Goal: Obtain resource: Download file/media

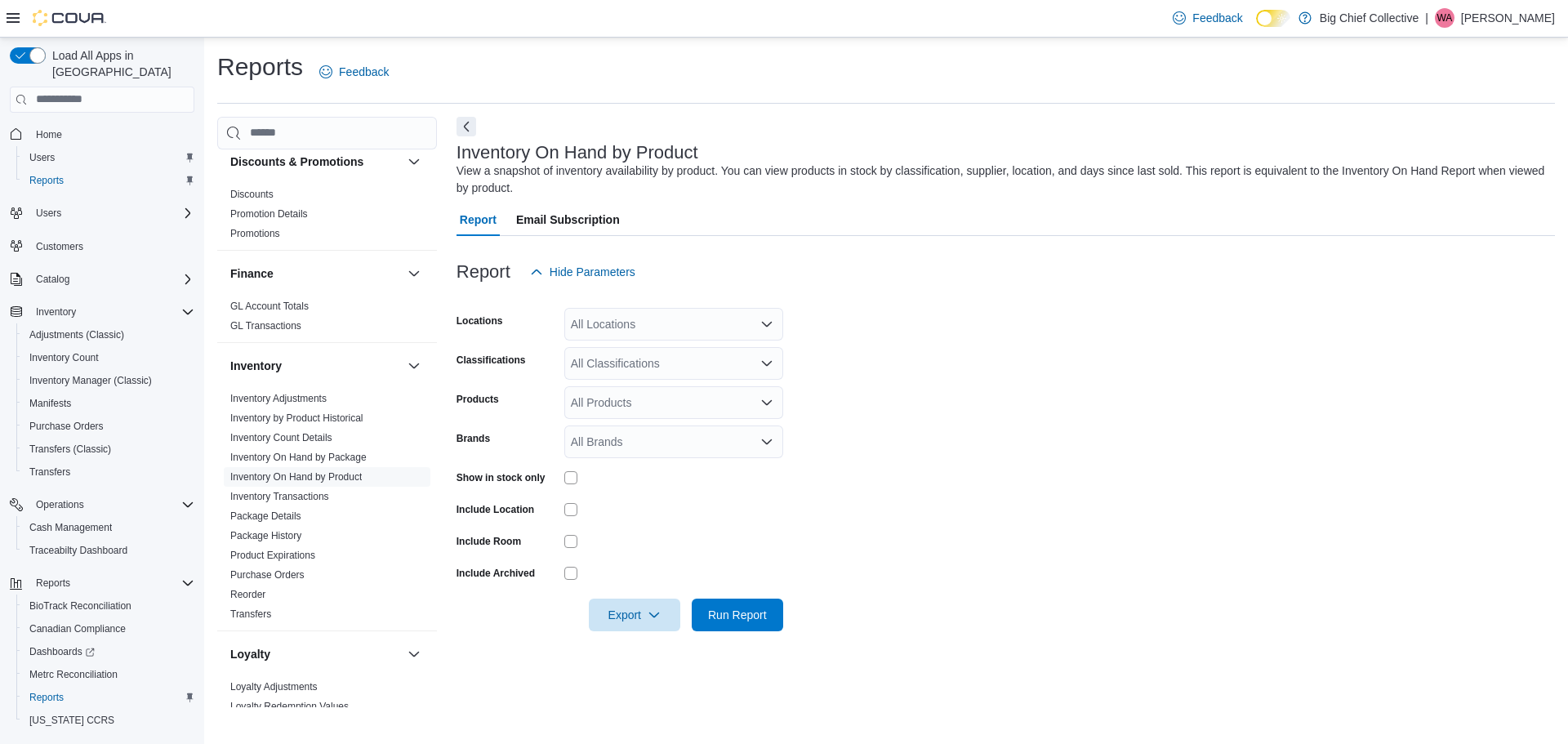
scroll to position [654, 0]
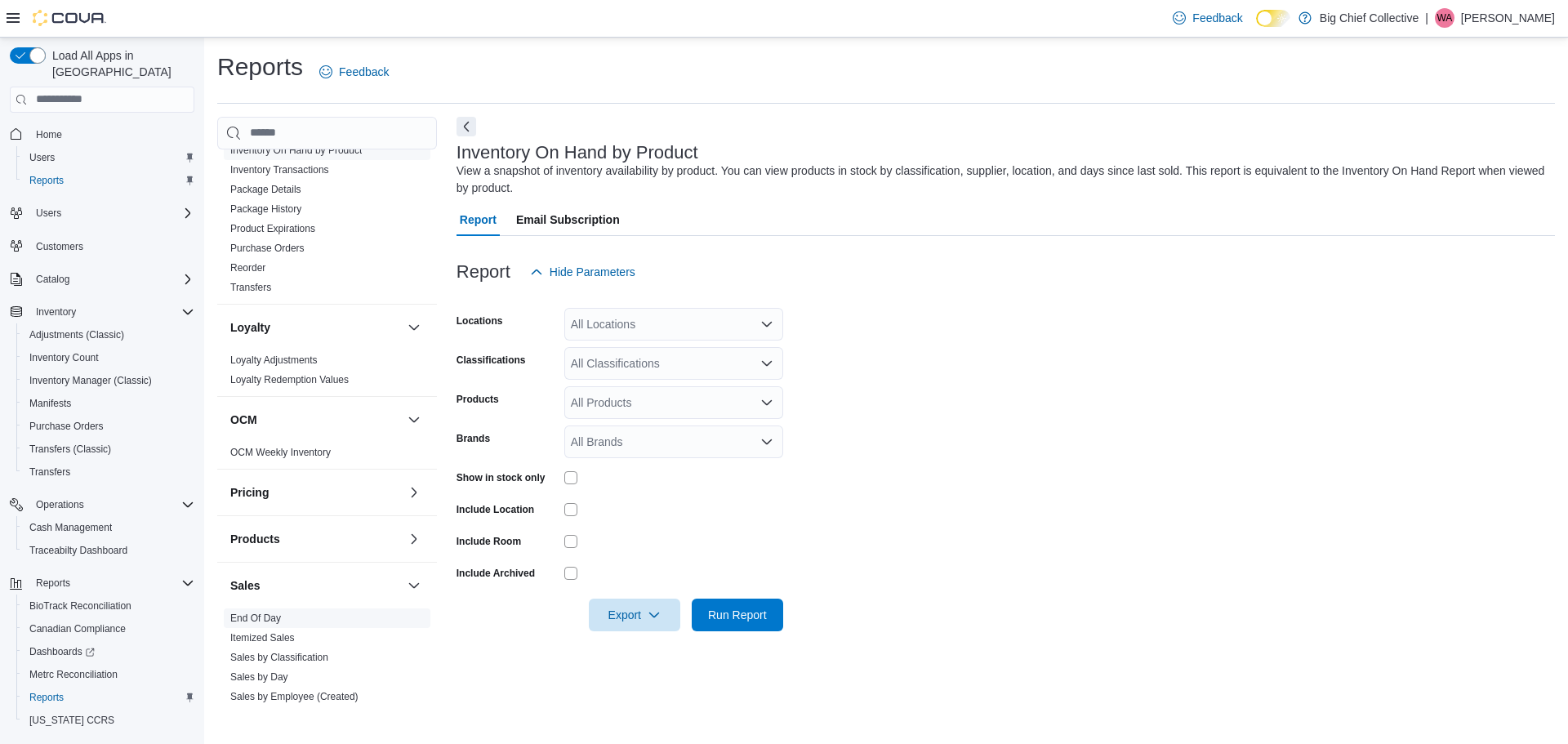
click at [268, 619] on link "End Of Day" at bounding box center [255, 618] width 50 height 12
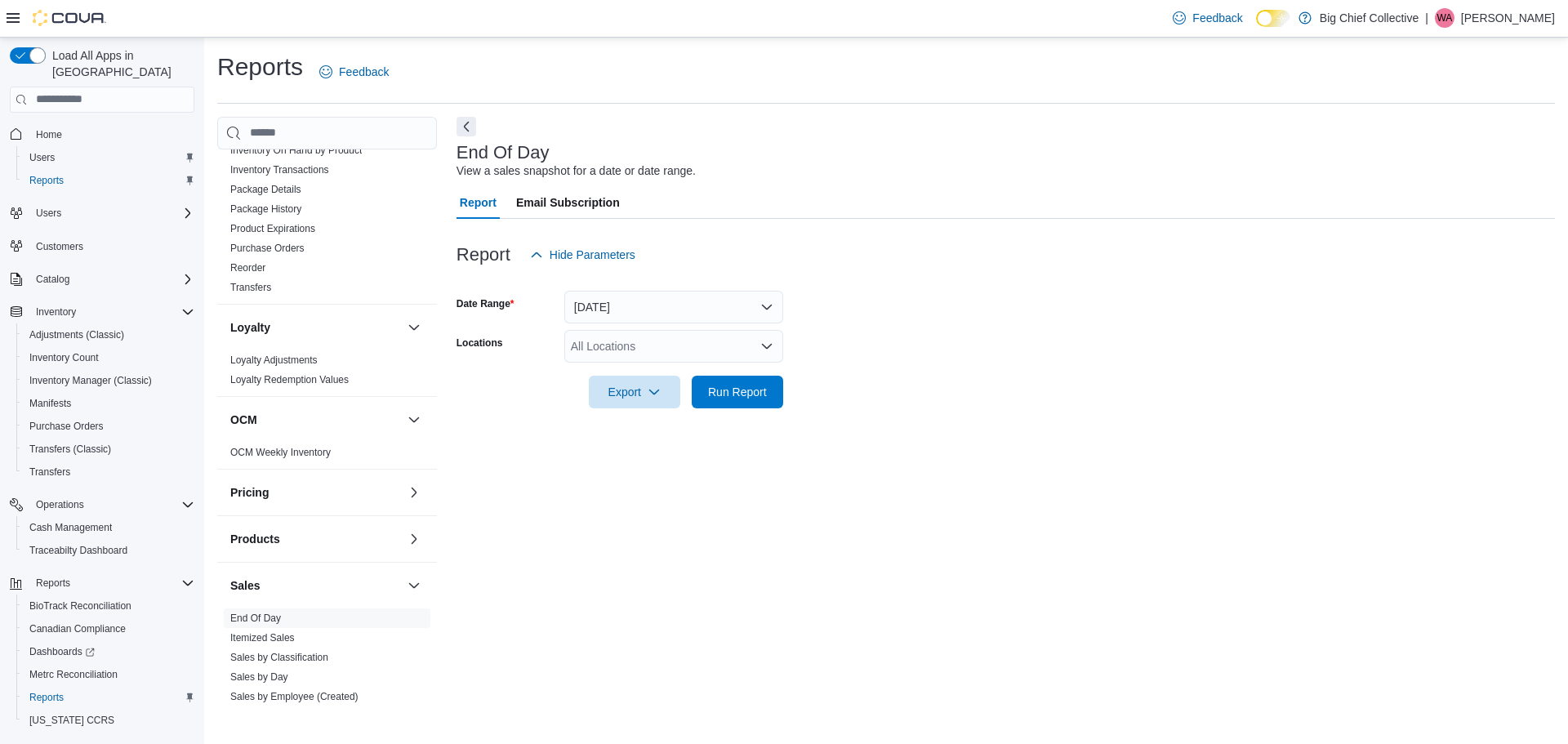
click at [691, 349] on div "All Locations" at bounding box center [673, 346] width 219 height 33
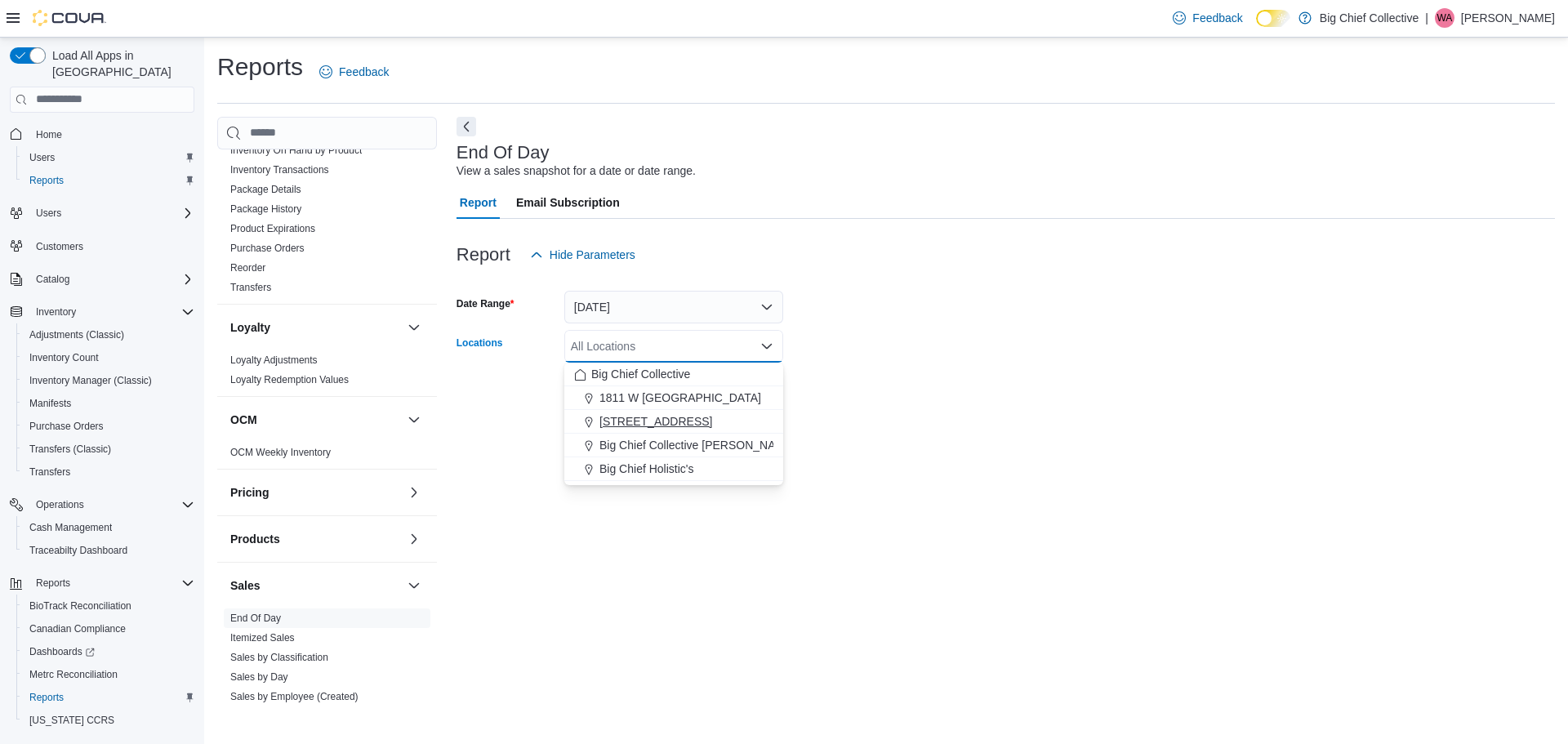
click at [664, 422] on span "[STREET_ADDRESS]" at bounding box center [655, 422] width 112 height 16
click at [839, 366] on div at bounding box center [1005, 368] width 1098 height 13
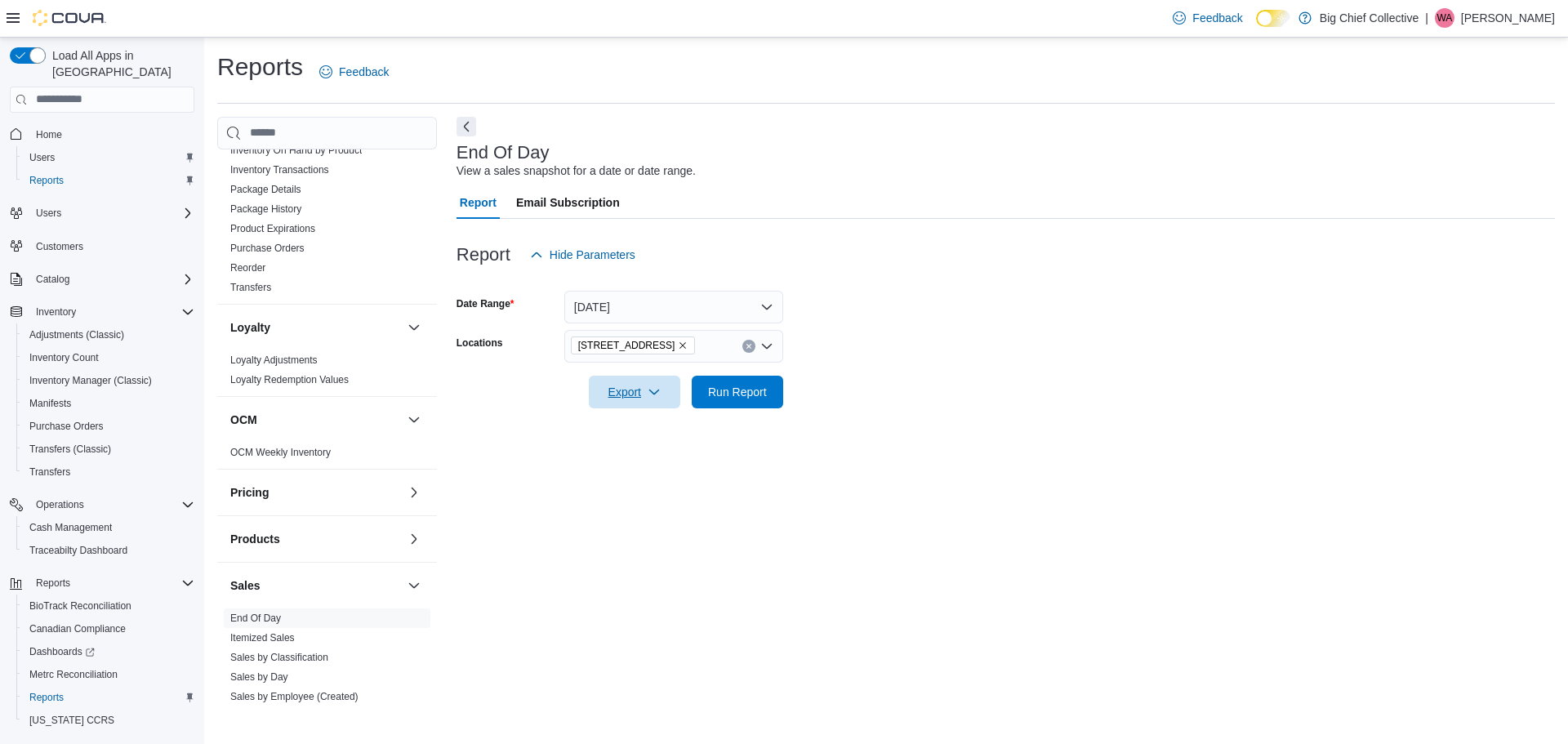
drag, startPoint x: 663, startPoint y: 396, endPoint x: 658, endPoint y: 413, distance: 17.7
click at [660, 398] on span "Export" at bounding box center [634, 391] width 72 height 33
click at [658, 463] on span "Export to Pdf" at bounding box center [637, 457] width 73 height 13
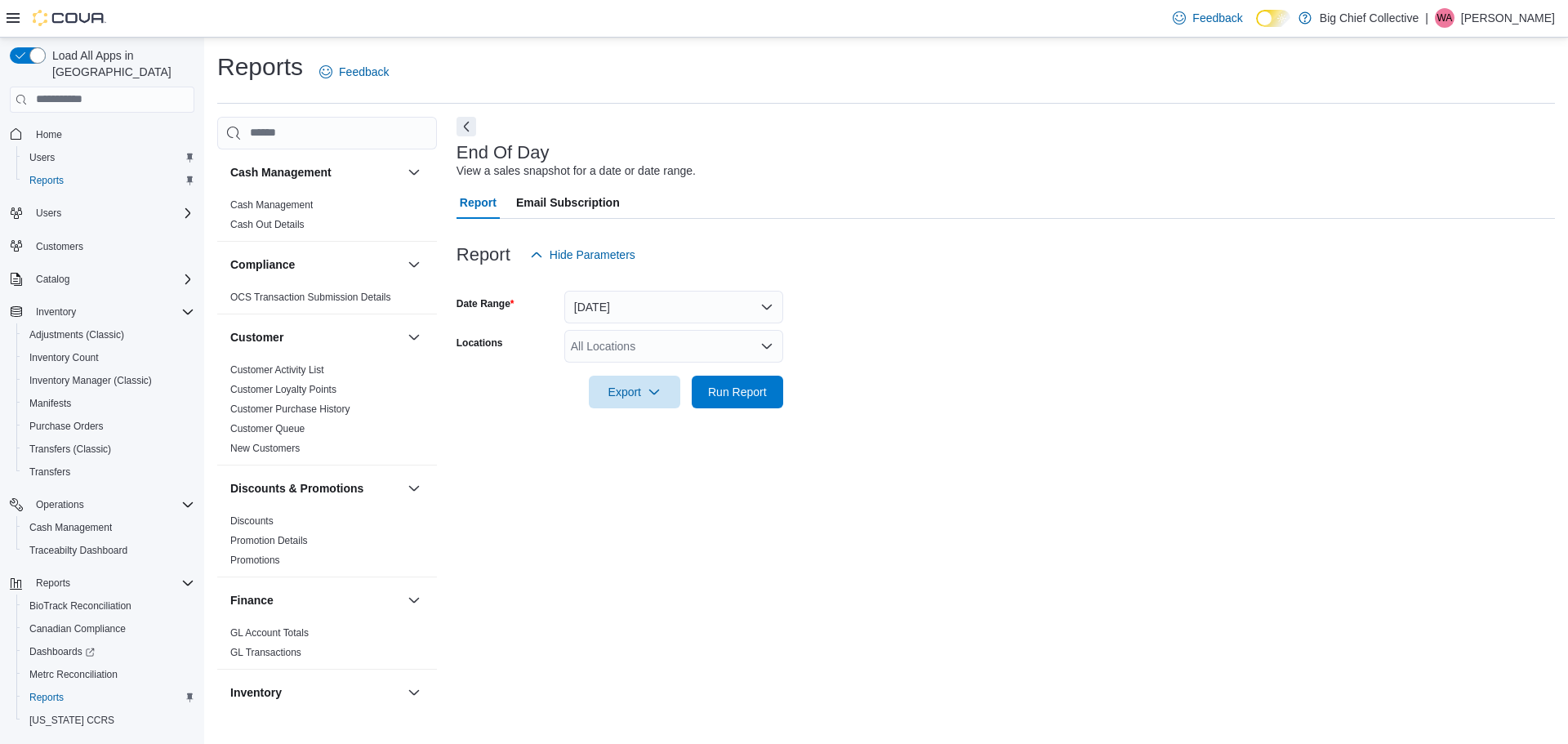
click at [593, 351] on div "All Locations" at bounding box center [673, 346] width 219 height 33
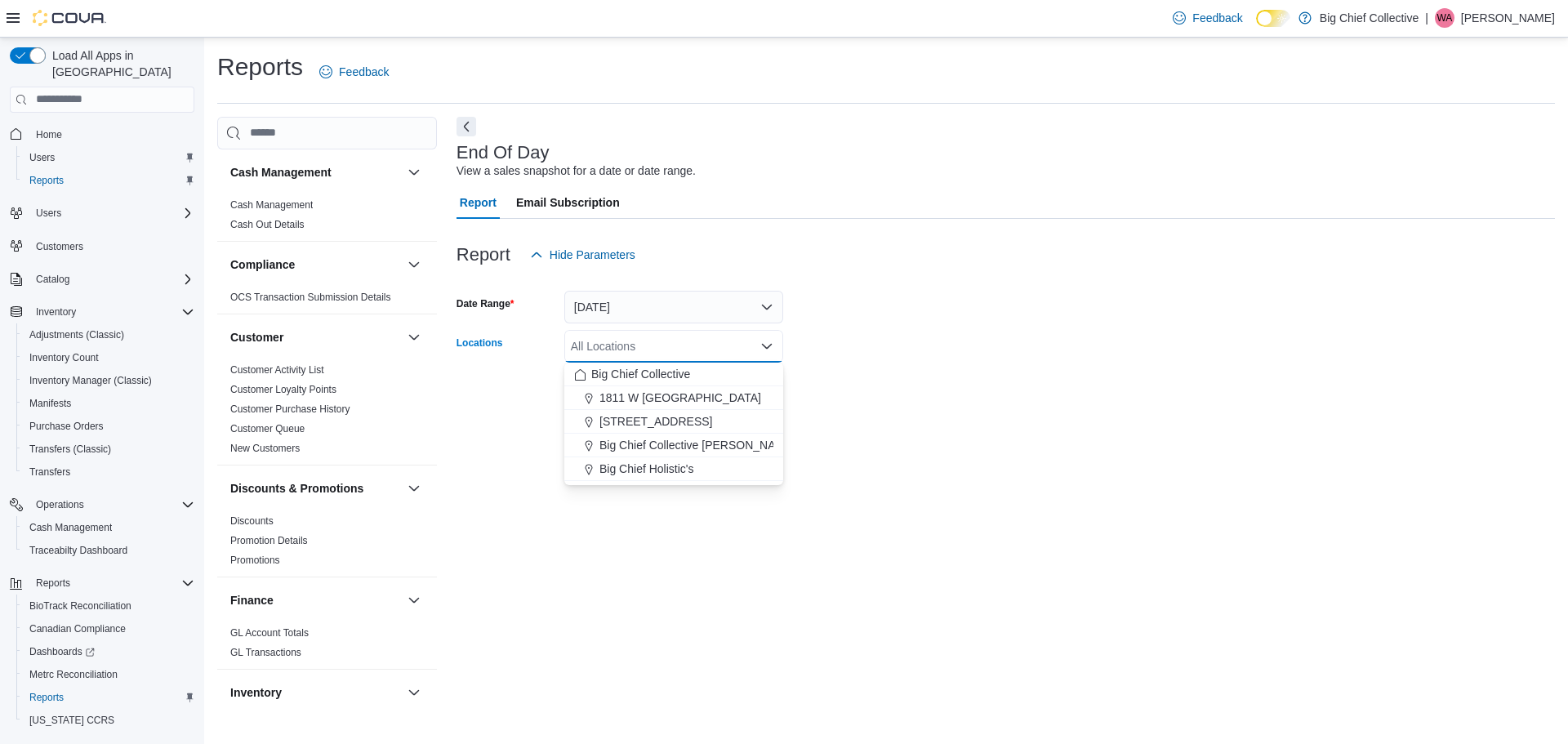
drag, startPoint x: 645, startPoint y: 418, endPoint x: 877, endPoint y: 369, distance: 237.1
click at [645, 418] on span "[STREET_ADDRESS]" at bounding box center [655, 422] width 112 height 16
click at [949, 362] on div at bounding box center [1005, 368] width 1098 height 13
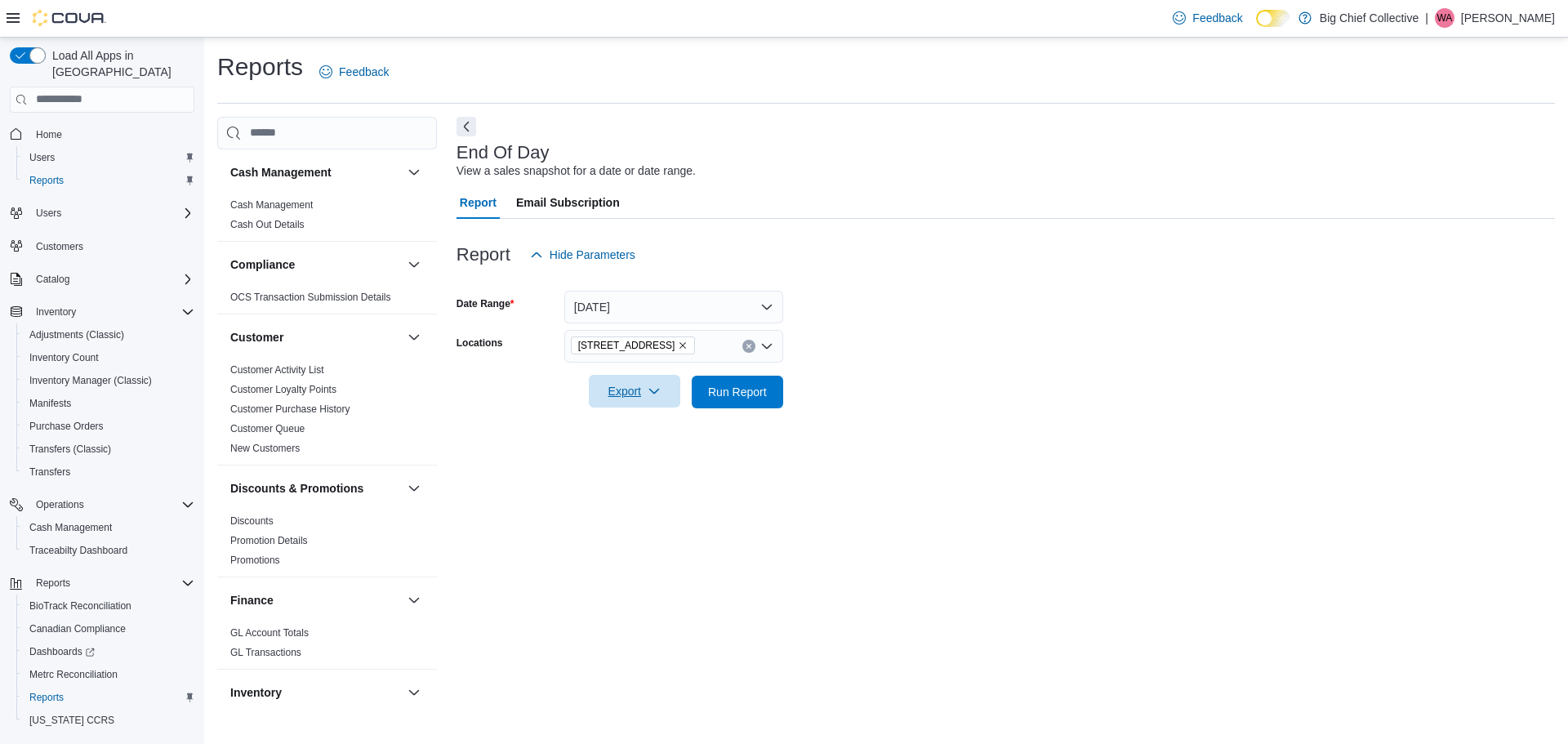
click at [628, 393] on span "Export" at bounding box center [634, 391] width 72 height 33
click at [666, 461] on span "Export to Pdf" at bounding box center [637, 457] width 73 height 13
